Goal: Task Accomplishment & Management: Manage account settings

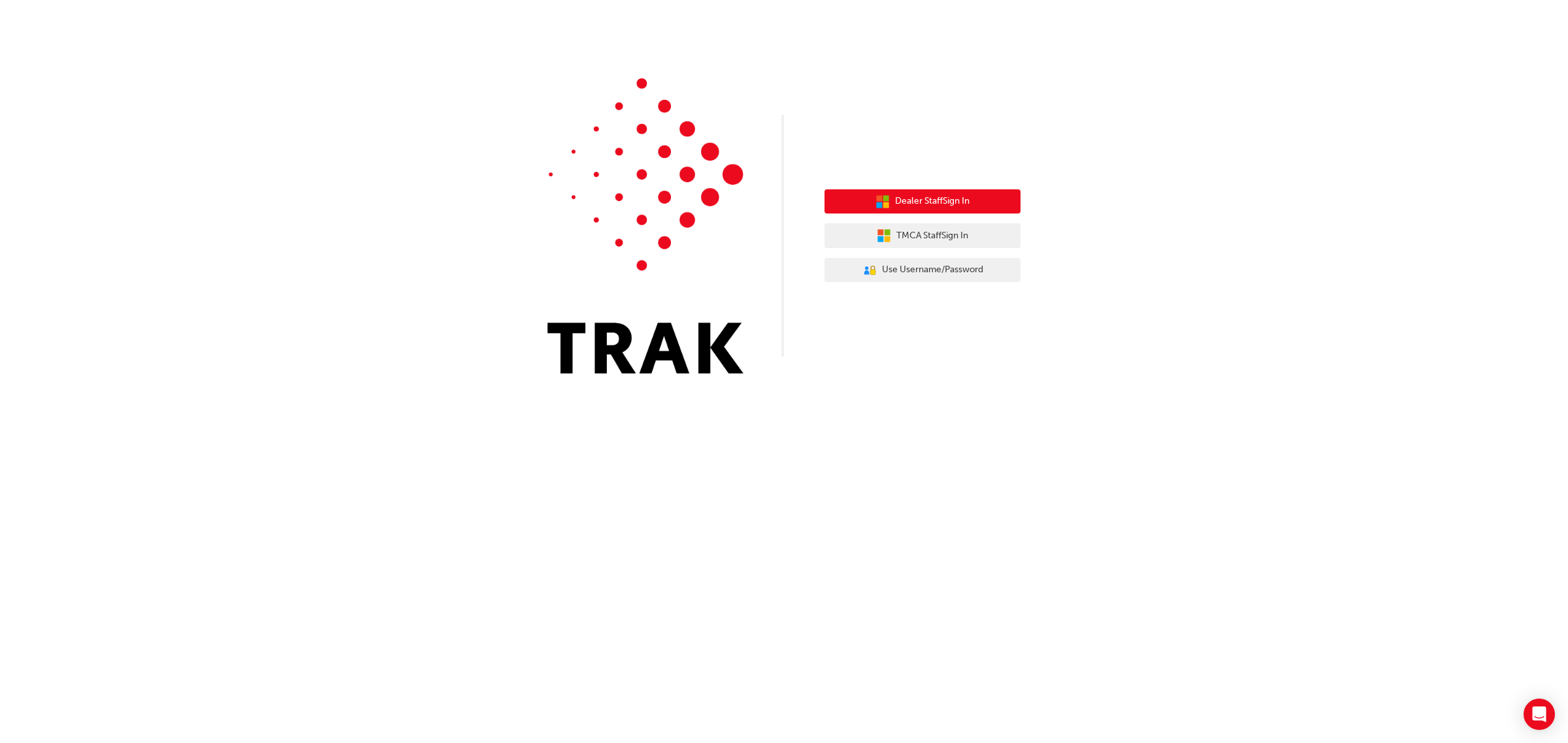
click at [895, 204] on span "Dealer Staff Sign In" at bounding box center [932, 201] width 74 height 15
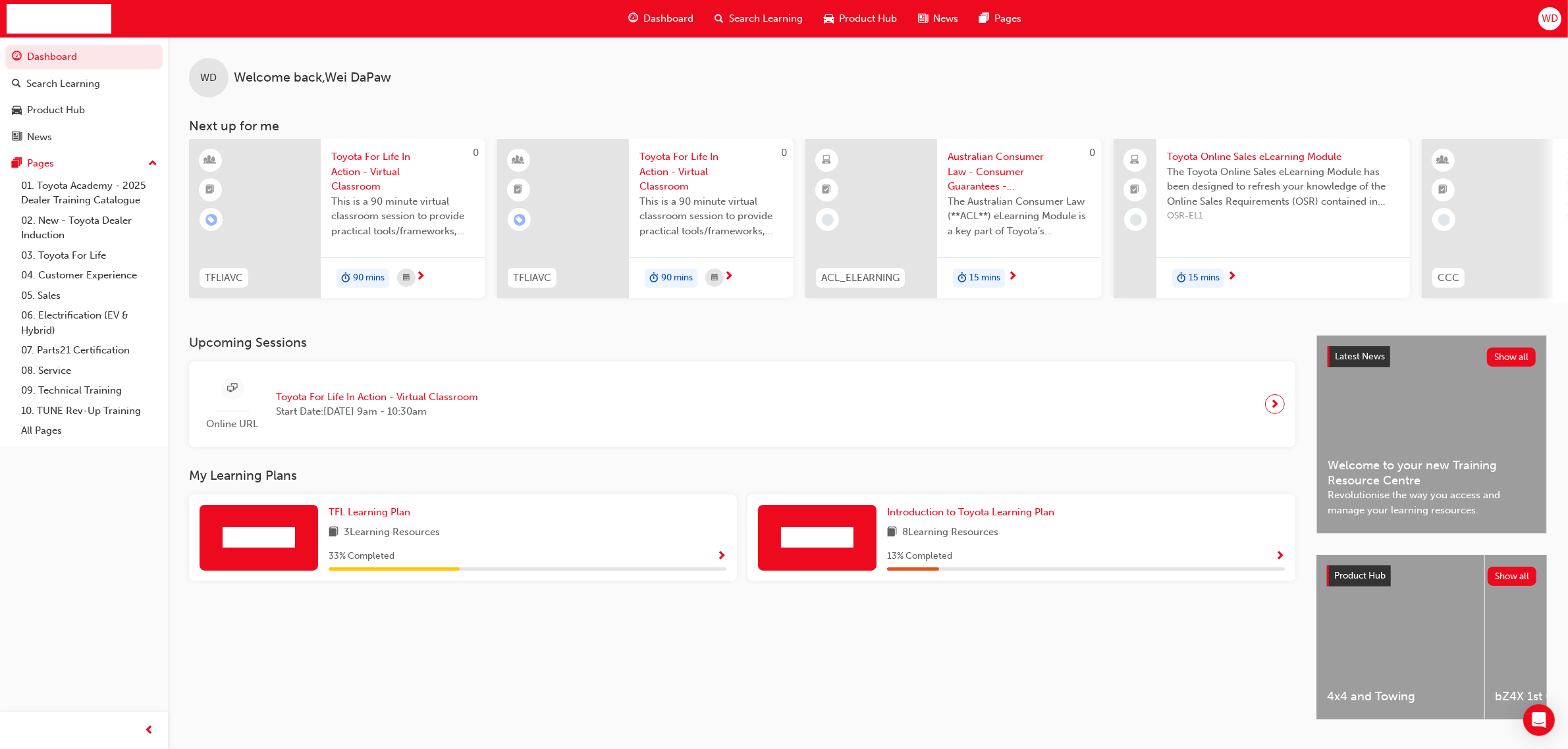
click at [1552, 20] on span "WD" at bounding box center [1549, 19] width 16 height 15
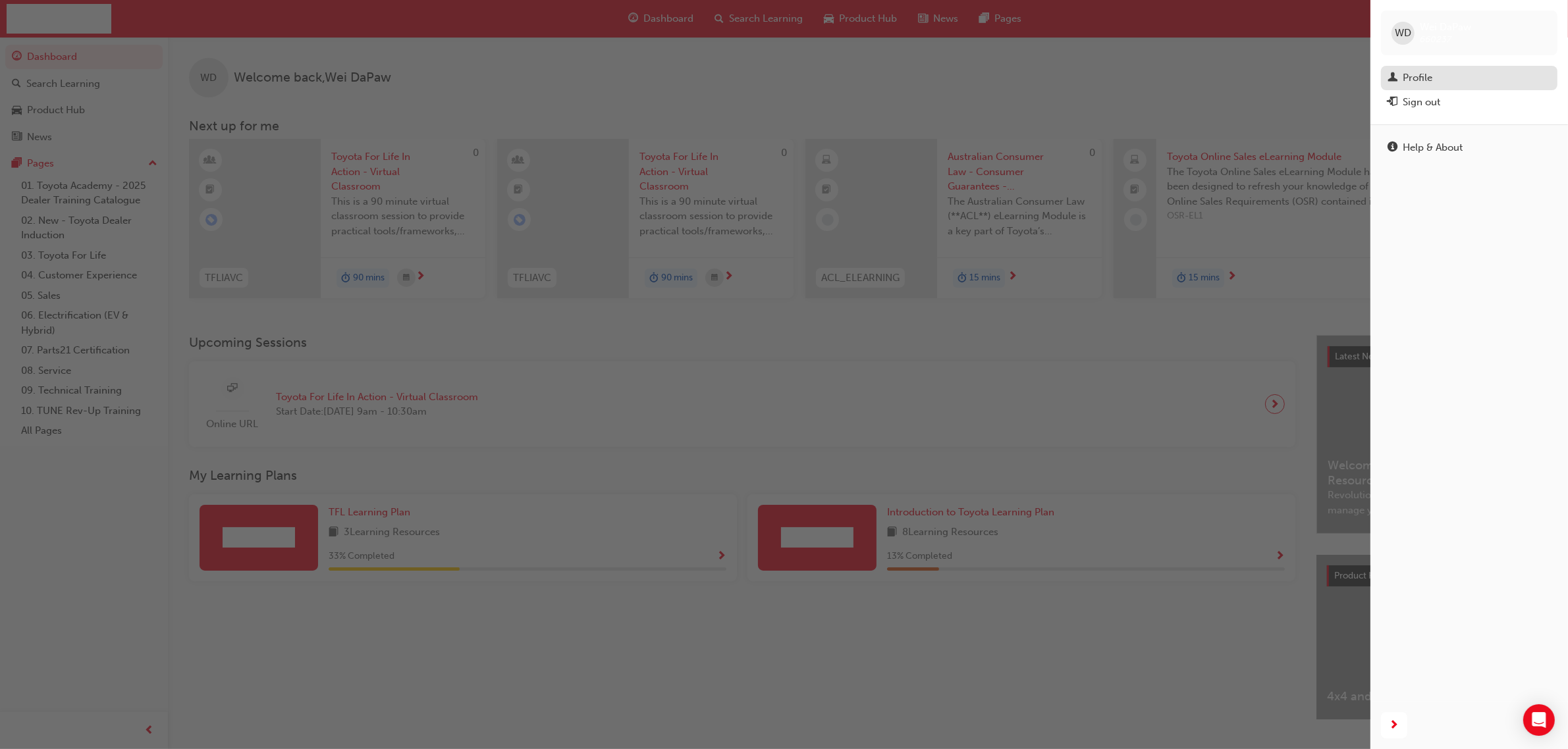
click at [1423, 79] on div "Profile" at bounding box center [1417, 78] width 30 height 15
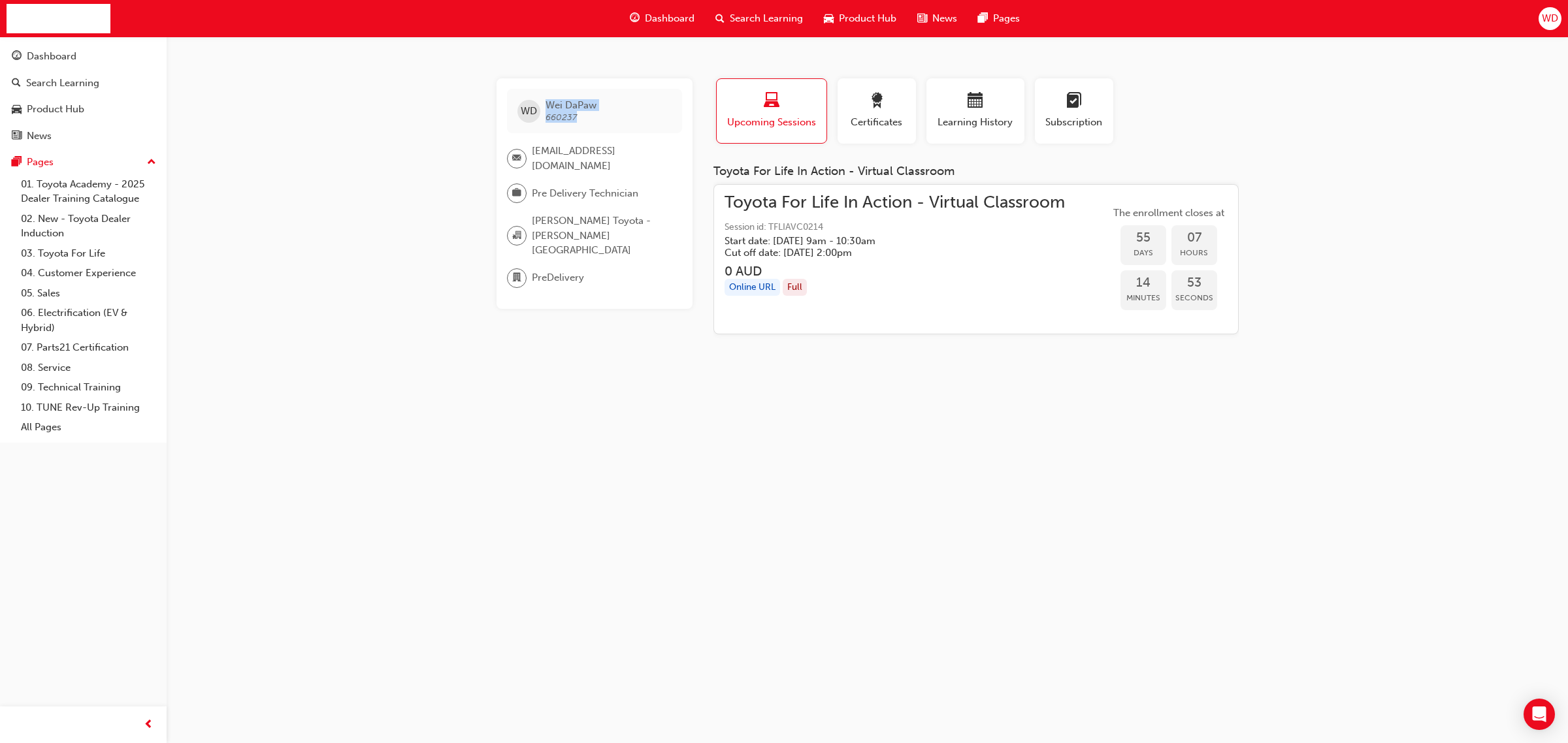
drag, startPoint x: 573, startPoint y: 115, endPoint x: 538, endPoint y: 119, distance: 35.2
click at [539, 118] on div "WD Wei DaPaw 660237" at bounding box center [594, 111] width 175 height 45
click at [596, 119] on span "Wei DaPaw 660237" at bounding box center [571, 111] width 51 height 24
drag, startPoint x: 582, startPoint y: 115, endPoint x: 539, endPoint y: 125, distance: 44.1
click at [539, 125] on div "WD Wei DaPaw 660237" at bounding box center [594, 111] width 175 height 45
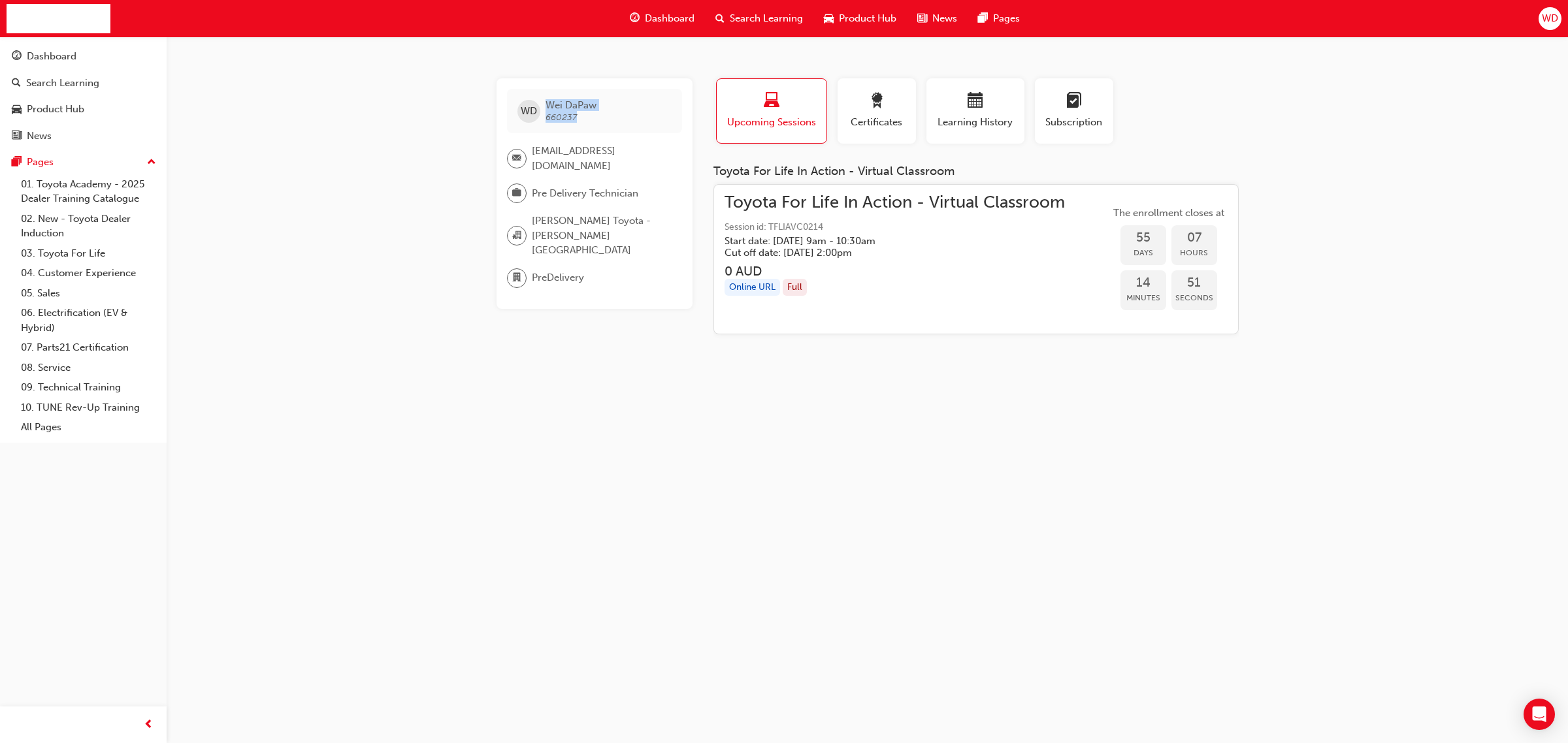
click at [555, 119] on span "660237" at bounding box center [561, 117] width 31 height 11
click at [1551, 20] on span "WD" at bounding box center [1549, 19] width 16 height 15
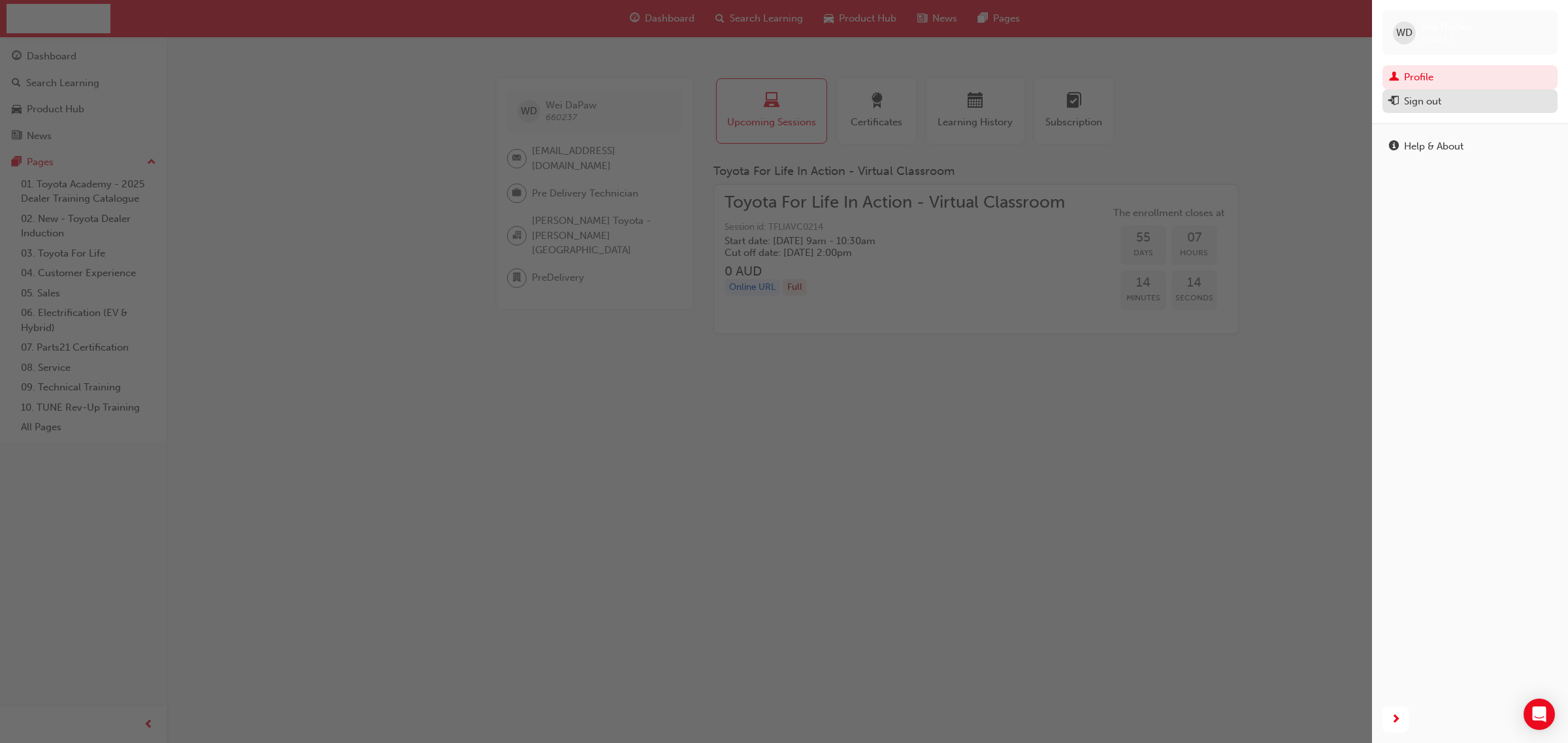
click at [1465, 109] on div "Sign out" at bounding box center [1470, 101] width 162 height 16
